Goal: Task Accomplishment & Management: Use online tool/utility

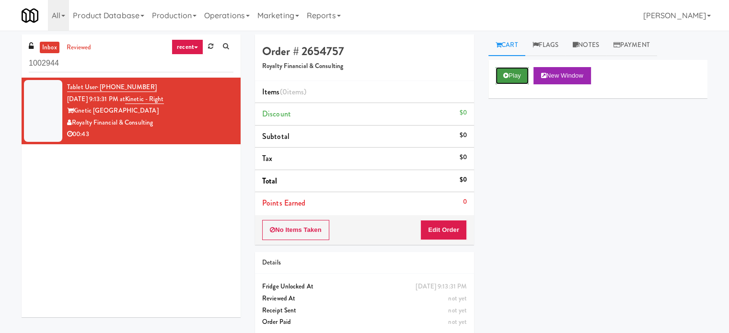
click at [516, 74] on button "Play" at bounding box center [512, 75] width 33 height 17
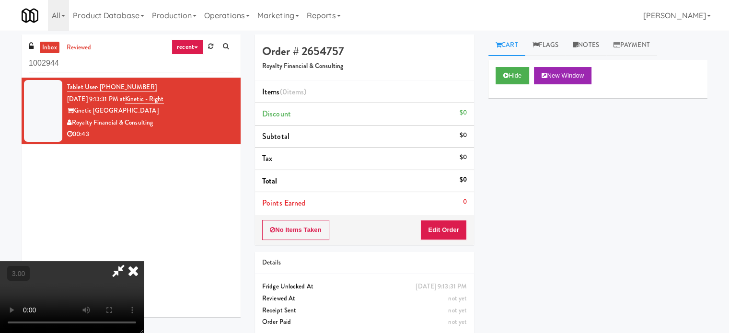
click at [144, 261] on video at bounding box center [72, 297] width 144 height 72
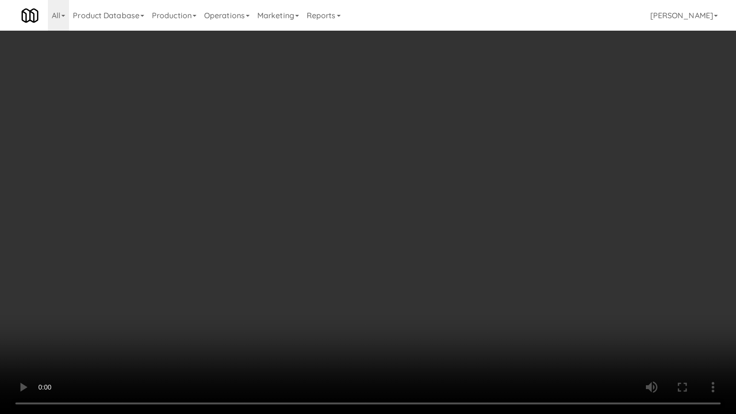
click at [322, 194] on video at bounding box center [368, 207] width 736 height 414
click at [322, 192] on video at bounding box center [368, 207] width 736 height 414
drag, startPoint x: 368, startPoint y: 178, endPoint x: 416, endPoint y: 178, distance: 47.9
click at [391, 181] on video at bounding box center [368, 207] width 736 height 414
click at [416, 177] on video at bounding box center [368, 207] width 736 height 414
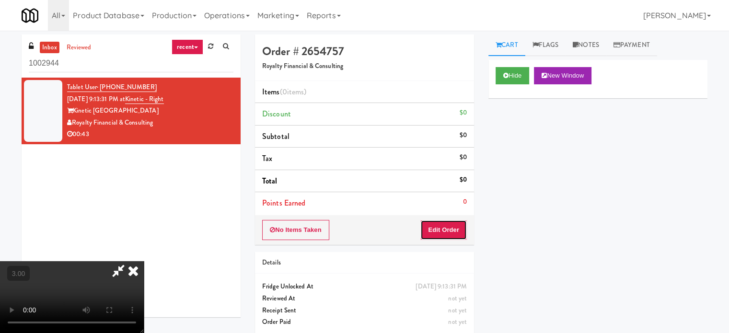
drag, startPoint x: 448, startPoint y: 231, endPoint x: 477, endPoint y: 209, distance: 36.6
click at [450, 231] on button "Edit Order" at bounding box center [443, 230] width 47 height 20
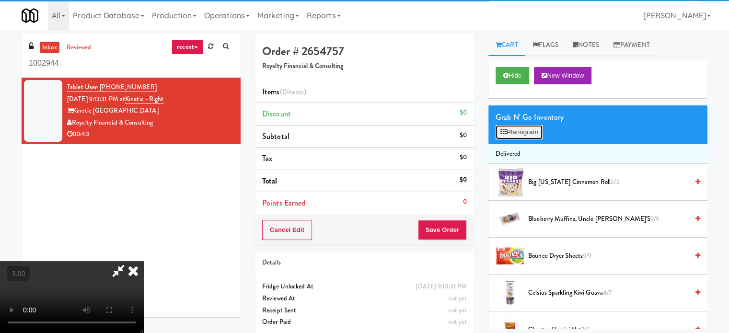
click at [522, 131] on button "Planogram" at bounding box center [519, 132] width 47 height 14
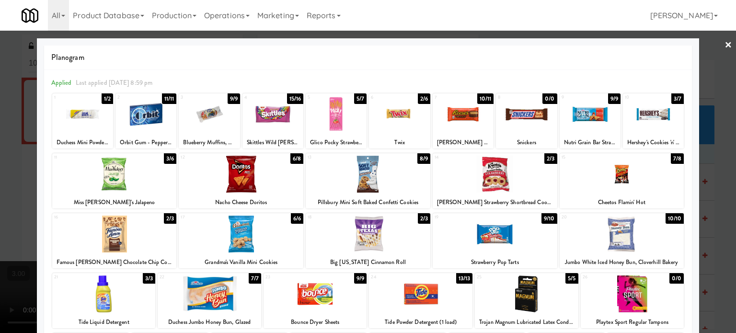
click at [169, 159] on div "3/6" at bounding box center [170, 158] width 12 height 11
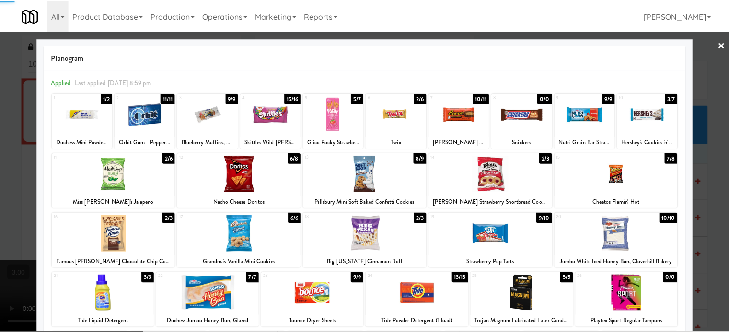
scroll to position [137, 0]
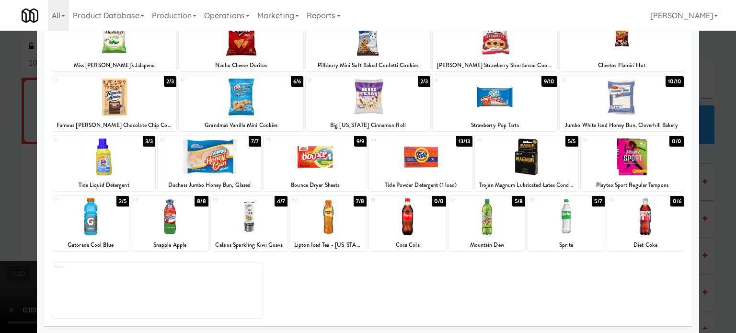
click at [201, 200] on div "8/8" at bounding box center [201, 201] width 13 height 11
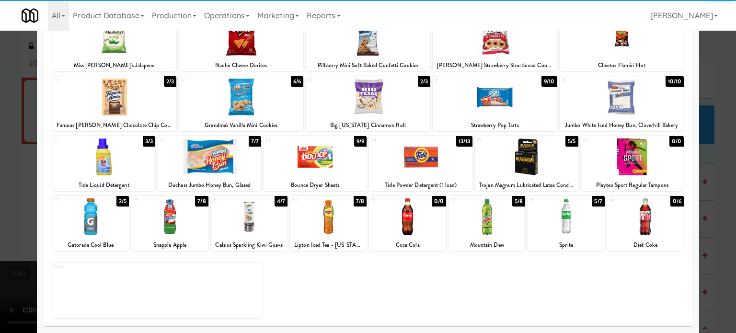
click at [715, 175] on div at bounding box center [368, 166] width 736 height 333
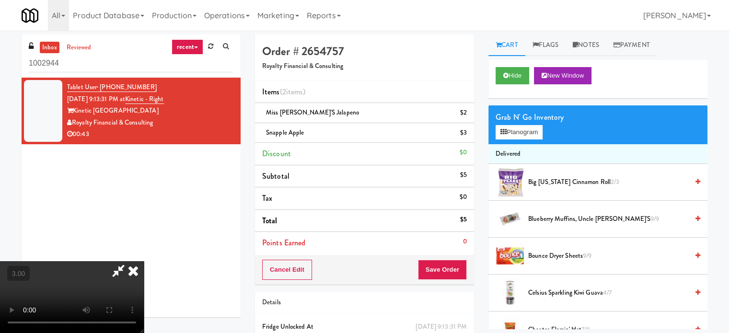
drag, startPoint x: 245, startPoint y: 258, endPoint x: 245, endPoint y: 247, distance: 11.5
click at [144, 261] on video at bounding box center [72, 297] width 144 height 72
drag, startPoint x: 245, startPoint y: 247, endPoint x: 240, endPoint y: 245, distance: 5.6
click at [144, 261] on video at bounding box center [72, 297] width 144 height 72
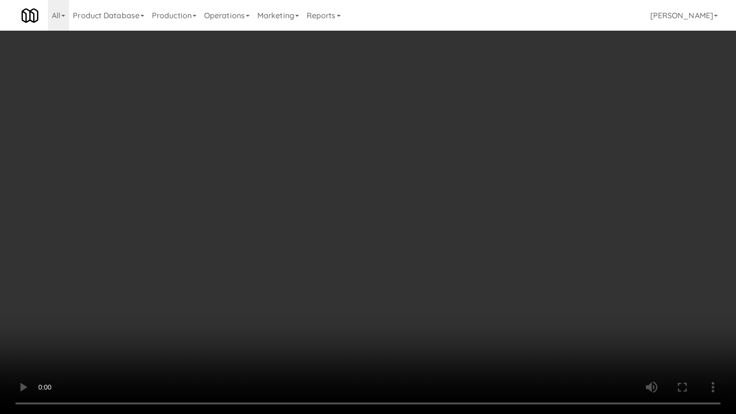
click at [219, 260] on video at bounding box center [368, 207] width 736 height 414
drag, startPoint x: 291, startPoint y: 196, endPoint x: 314, endPoint y: 187, distance: 23.7
click at [291, 196] on video at bounding box center [368, 207] width 736 height 414
click at [316, 186] on video at bounding box center [368, 207] width 736 height 414
click at [395, 224] on video at bounding box center [368, 207] width 736 height 414
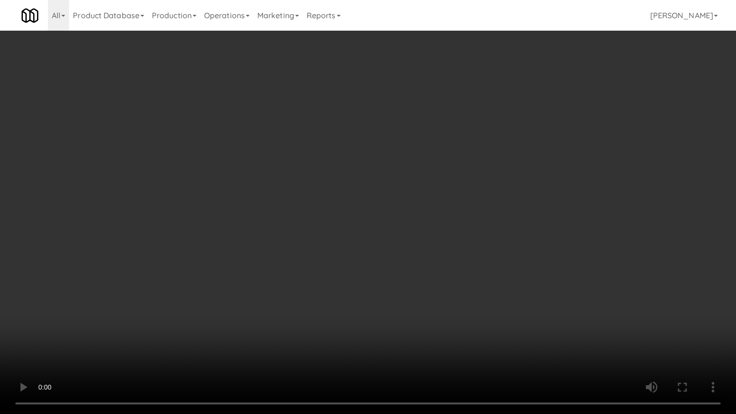
drag, startPoint x: 395, startPoint y: 222, endPoint x: 392, endPoint y: 135, distance: 87.8
click at [395, 221] on video at bounding box center [368, 207] width 736 height 414
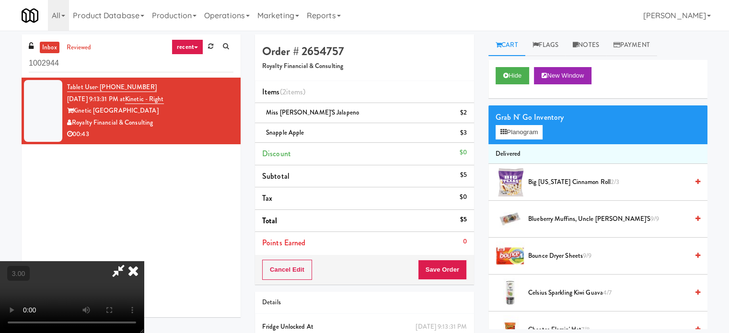
click at [144, 261] on icon at bounding box center [133, 270] width 21 height 19
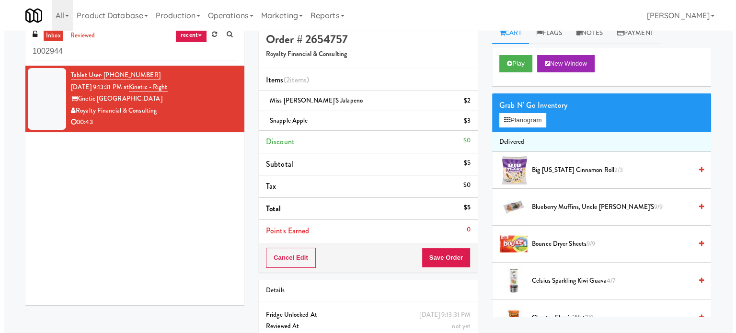
scroll to position [48, 0]
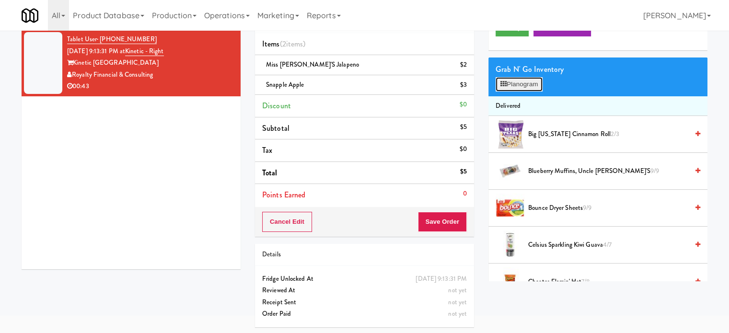
click at [521, 81] on button "Planogram" at bounding box center [519, 84] width 47 height 14
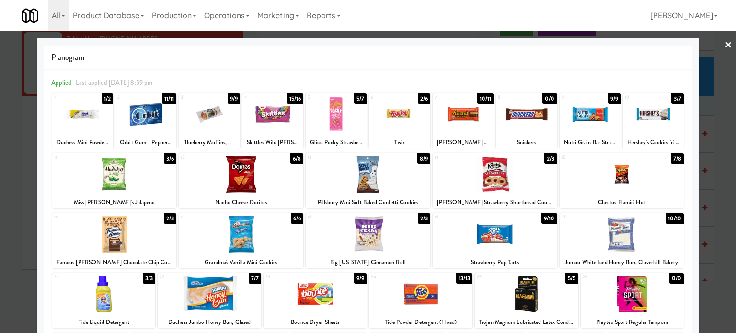
click at [706, 176] on div at bounding box center [368, 166] width 736 height 333
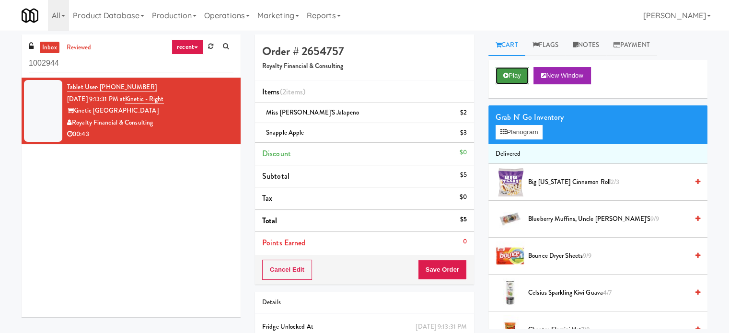
click at [515, 74] on button "Play" at bounding box center [512, 75] width 33 height 17
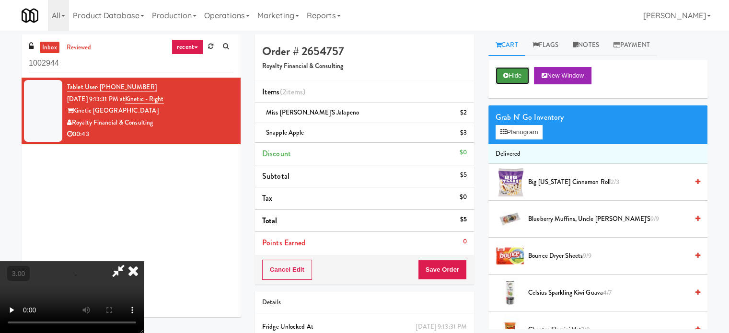
click at [510, 75] on button "Hide" at bounding box center [513, 75] width 34 height 17
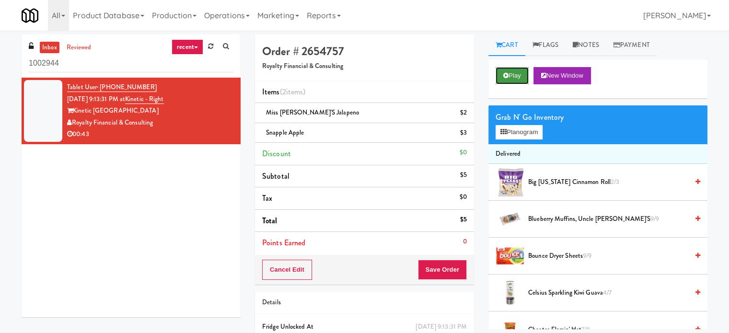
click at [510, 75] on button "Play" at bounding box center [512, 75] width 33 height 17
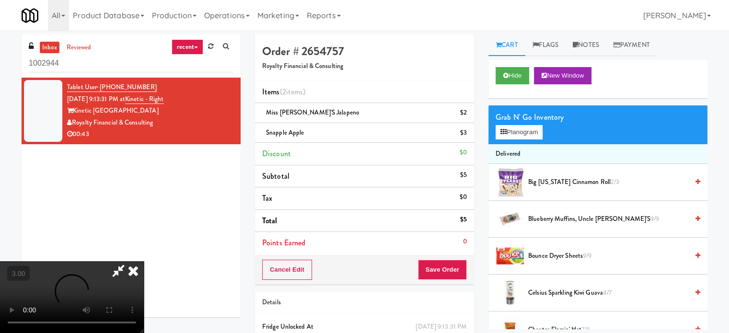
drag, startPoint x: 244, startPoint y: 227, endPoint x: 246, endPoint y: 210, distance: 17.4
click at [144, 261] on video at bounding box center [72, 297] width 144 height 72
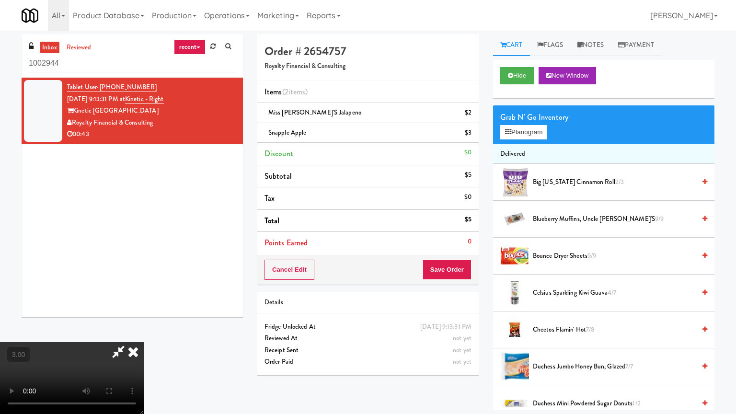
click at [144, 333] on video at bounding box center [72, 378] width 144 height 72
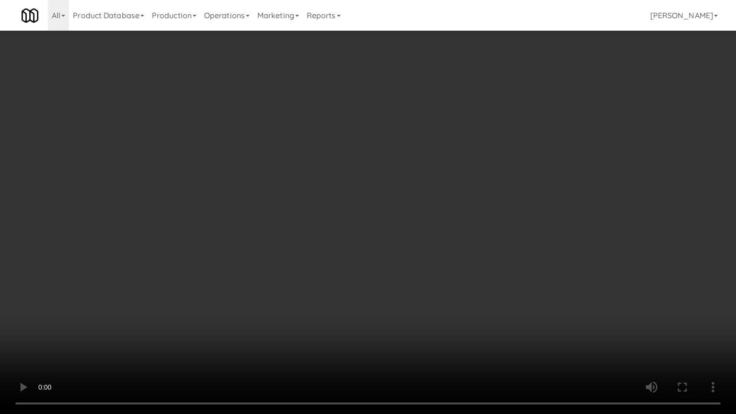
click at [336, 204] on video at bounding box center [368, 207] width 736 height 414
click at [341, 202] on video at bounding box center [368, 207] width 736 height 414
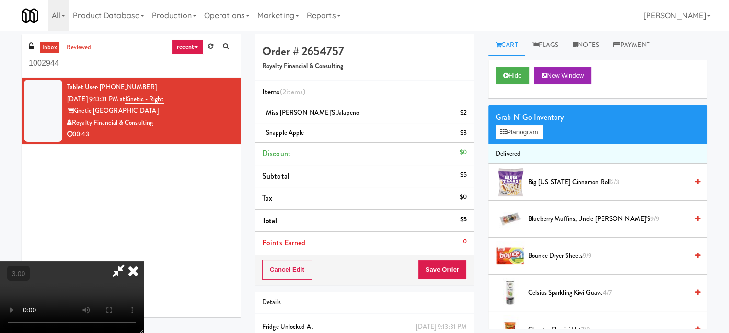
click at [144, 261] on icon at bounding box center [133, 270] width 21 height 19
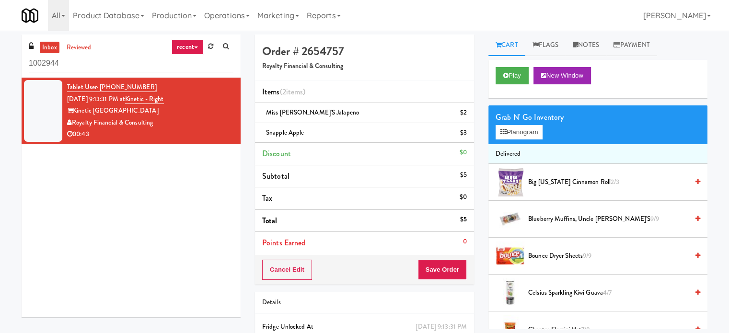
click at [467, 136] on icon at bounding box center [467, 136] width 5 height 6
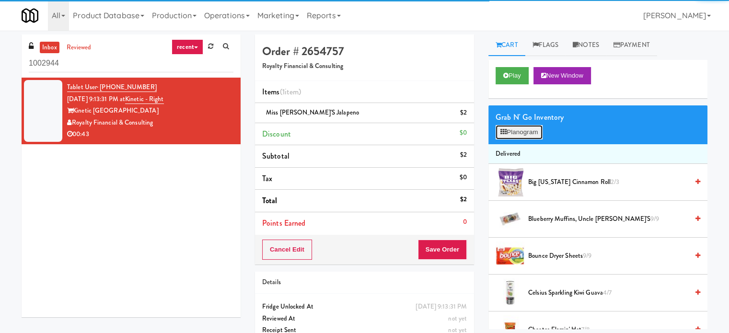
click at [519, 133] on button "Planogram" at bounding box center [519, 132] width 47 height 14
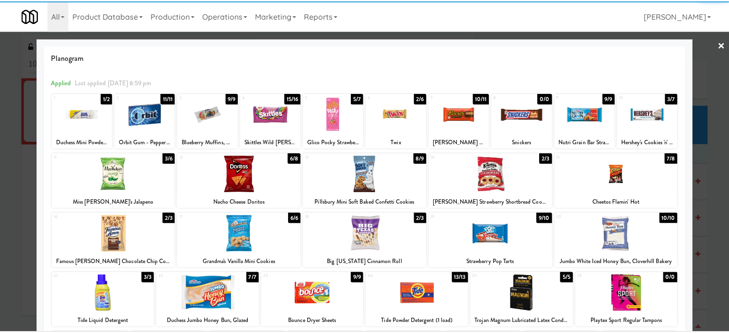
scroll to position [137, 0]
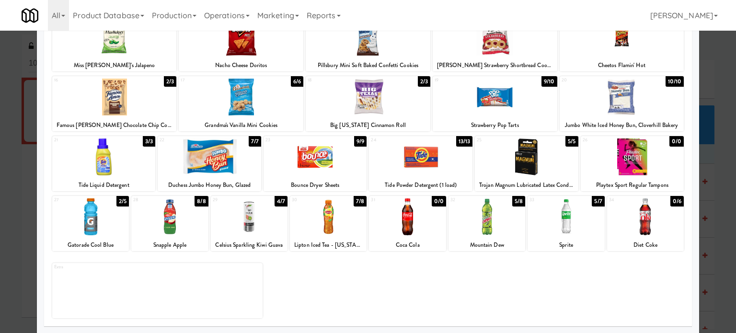
click at [355, 202] on div "7/8" at bounding box center [360, 201] width 13 height 11
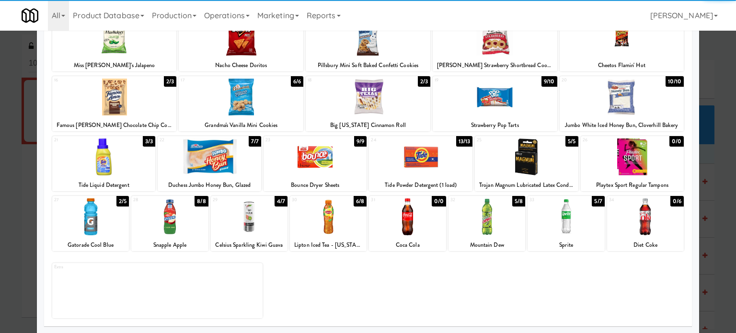
click at [715, 218] on div at bounding box center [368, 166] width 736 height 333
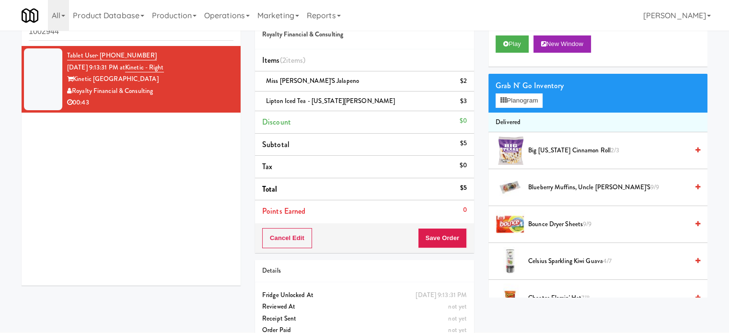
scroll to position [48, 0]
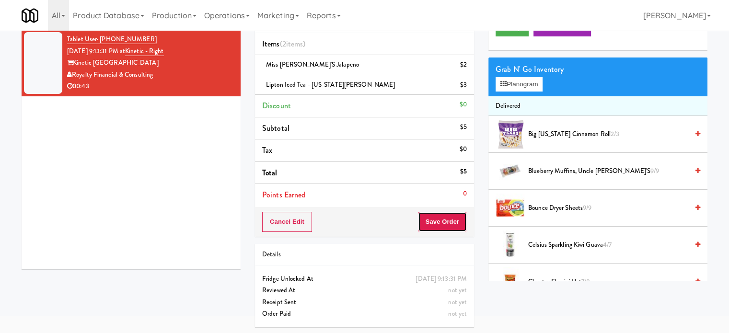
click at [452, 224] on button "Save Order" at bounding box center [442, 222] width 49 height 20
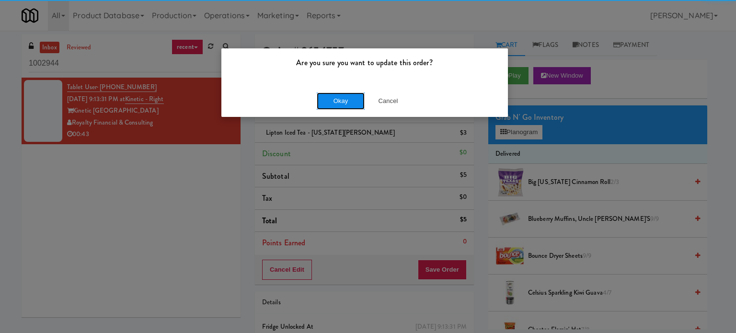
click at [326, 95] on button "Okay" at bounding box center [341, 101] width 48 height 17
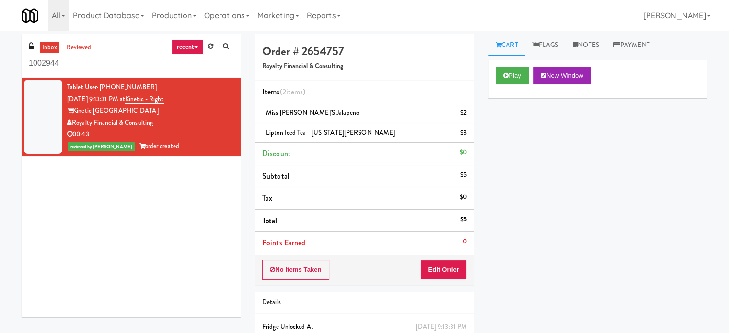
click at [599, 46] on link "Notes" at bounding box center [586, 46] width 41 height 22
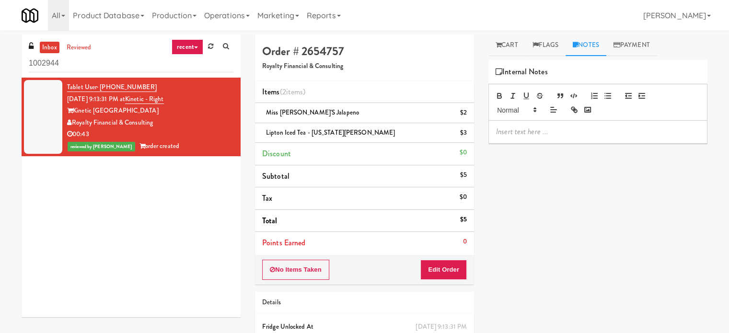
click at [548, 131] on p at bounding box center [598, 132] width 204 height 11
